Goal: Transaction & Acquisition: Purchase product/service

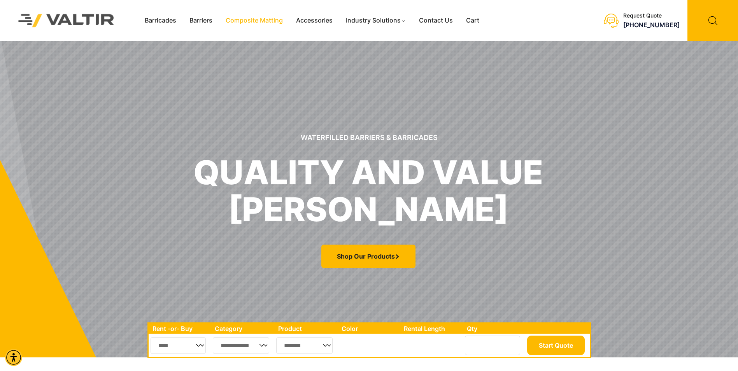
click at [230, 21] on link "Composite Matting" at bounding box center [254, 21] width 70 height 12
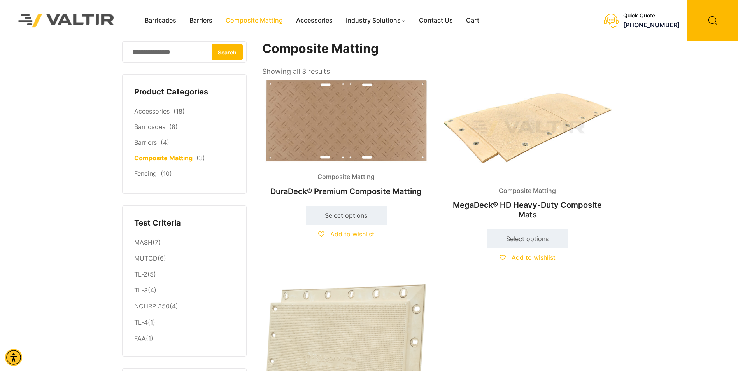
click at [0, 0] on div "Join our mailing list for exciting Valtir Rentals ​news! I want to learn more! …" at bounding box center [0, 0] width 0 height 0
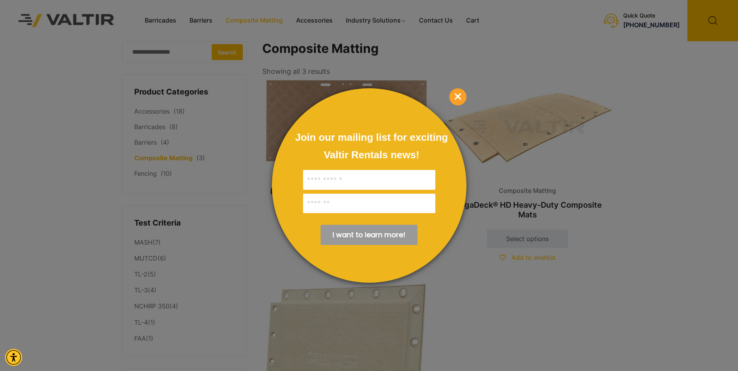
click at [460, 97] on span "×" at bounding box center [457, 96] width 17 height 17
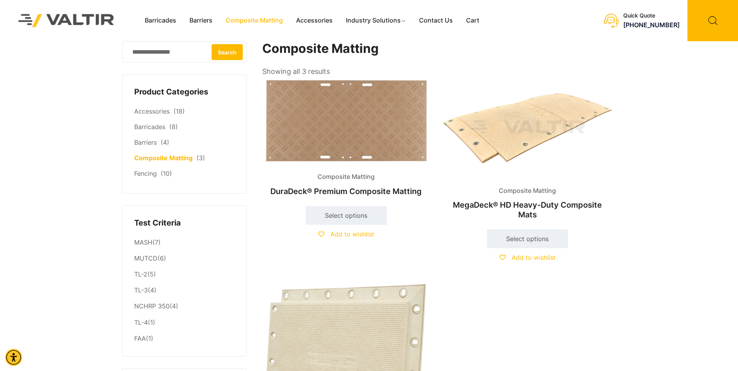
click at [360, 190] on h2 "DuraDeck® Premium Composite Matting" at bounding box center [346, 191] width 168 height 17
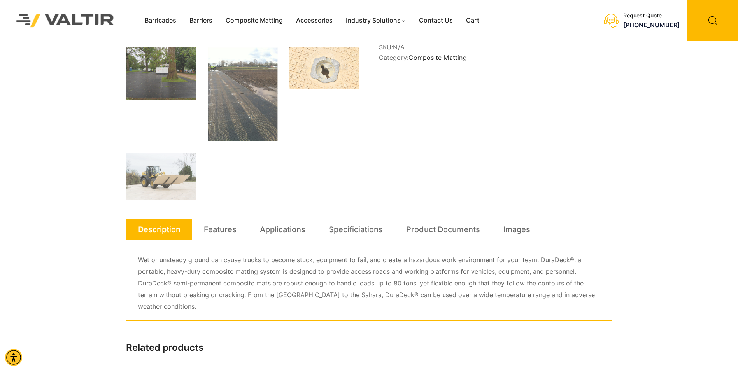
scroll to position [194, 0]
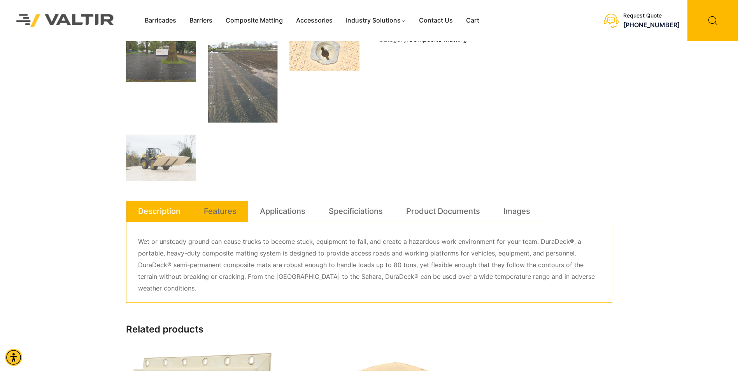
click at [205, 218] on link "Features" at bounding box center [220, 211] width 33 height 21
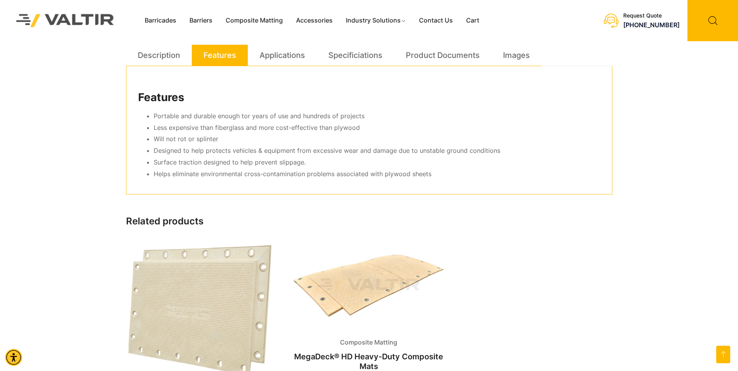
scroll to position [350, 0]
click at [284, 61] on link "Applications" at bounding box center [281, 55] width 45 height 21
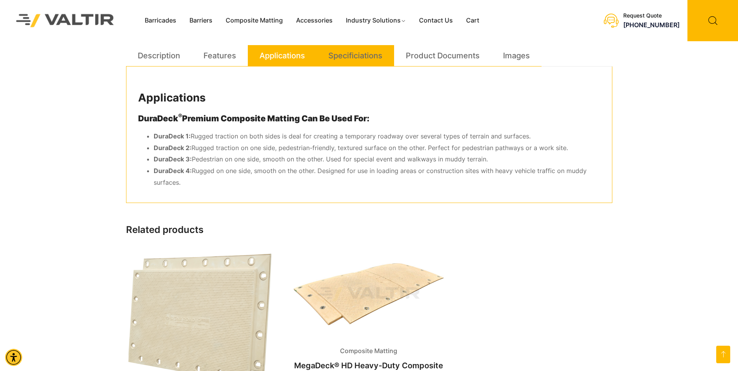
click at [345, 57] on link "Specificiations" at bounding box center [355, 55] width 54 height 21
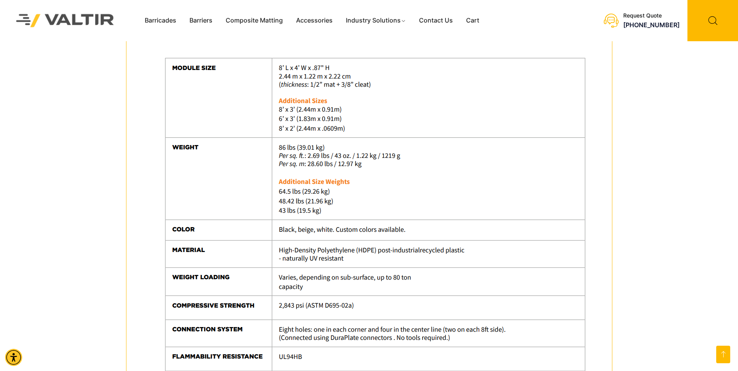
scroll to position [505, 0]
